Goal: Task Accomplishment & Management: Use online tool/utility

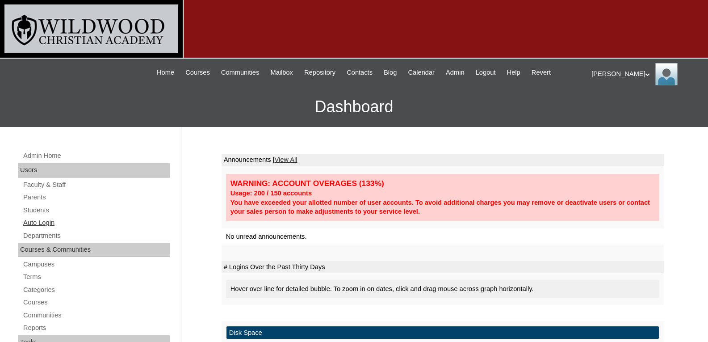
click at [35, 226] on link "Auto Login" at bounding box center [95, 222] width 147 height 11
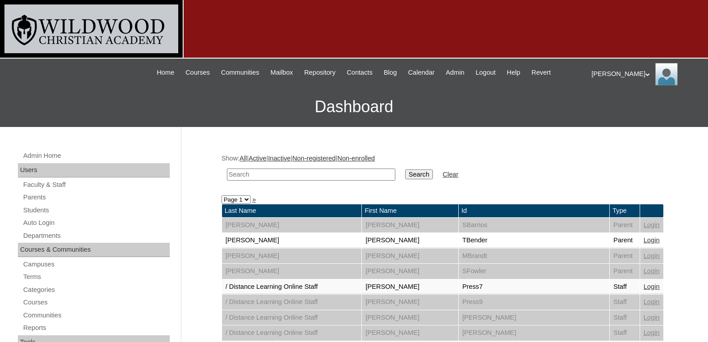
click at [269, 173] on input "text" at bounding box center [311, 174] width 168 height 12
type input "b"
type input "grov"
click at [405, 169] on input "Search" at bounding box center [419, 174] width 28 height 10
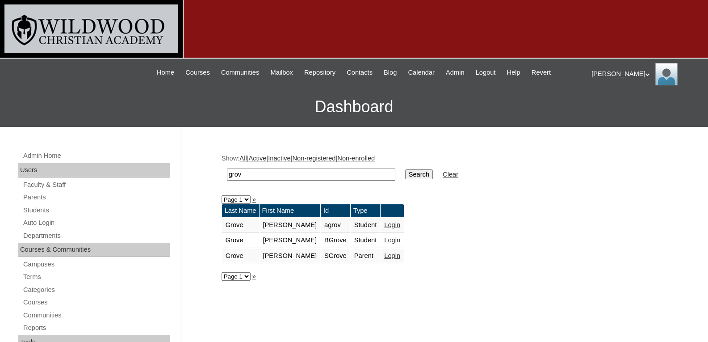
click at [384, 253] on link "Login" at bounding box center [392, 255] width 16 height 7
